Goal: Entertainment & Leisure: Consume media (video, audio)

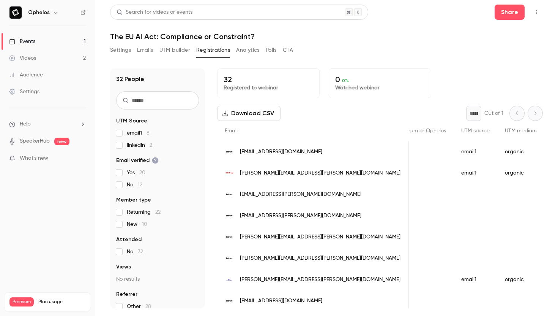
scroll to position [0, 882]
click at [127, 49] on button "Settings" at bounding box center [120, 50] width 21 height 12
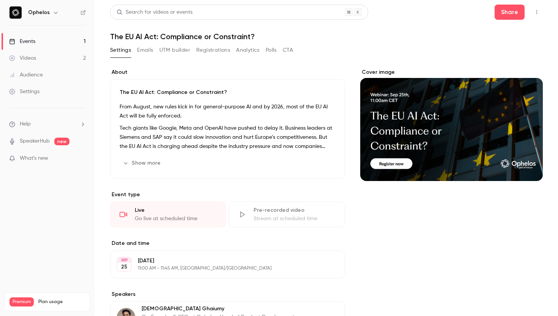
click at [41, 57] on link "Videos 2" at bounding box center [47, 58] width 95 height 17
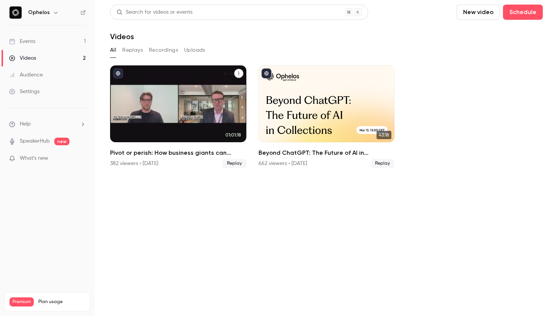
click at [200, 89] on div "Pivot or perish: How business giants can reclaim leadership in an AI world" at bounding box center [178, 103] width 136 height 77
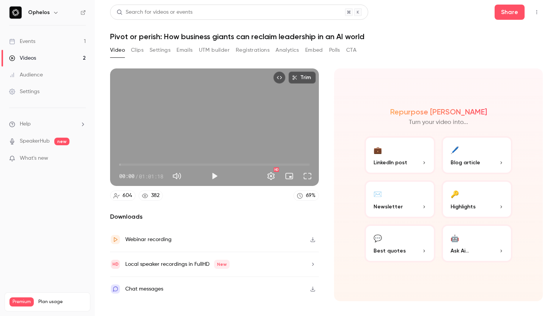
click at [315, 239] on icon "button" at bounding box center [313, 239] width 6 height 5
